Goal: Information Seeking & Learning: Learn about a topic

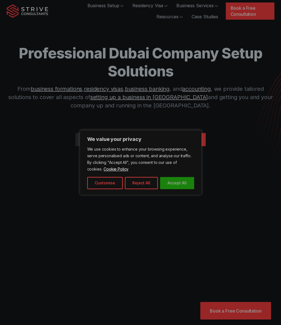
click at [174, 184] on button "Accept All" at bounding box center [177, 183] width 34 height 12
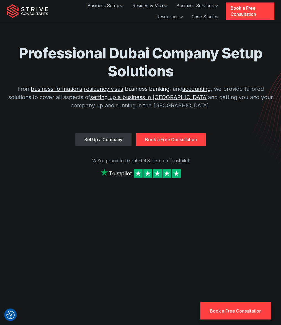
click at [162, 86] on link "business banking" at bounding box center [147, 89] width 45 height 7
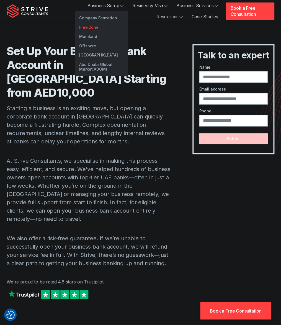
click at [93, 25] on link "Free Zone" at bounding box center [101, 27] width 53 height 9
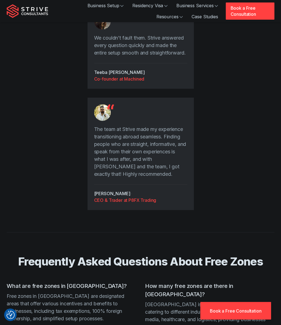
scroll to position [1578, 0]
